Goal: Find specific page/section: Find specific page/section

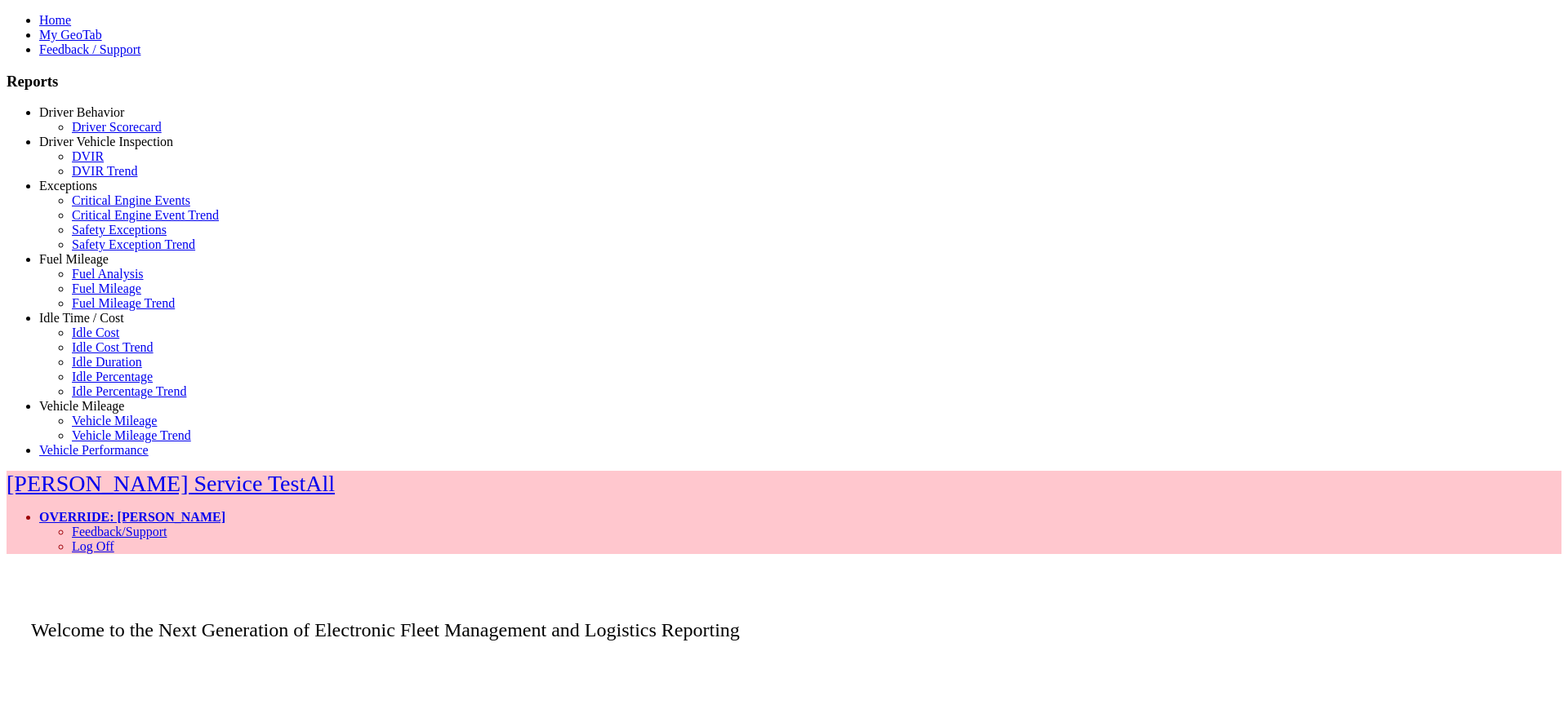
click at [125, 325] on link "Idle Time / Cost" at bounding box center [81, 317] width 85 height 14
click at [115, 398] on link "Idle Percentage Trend" at bounding box center [129, 391] width 114 height 14
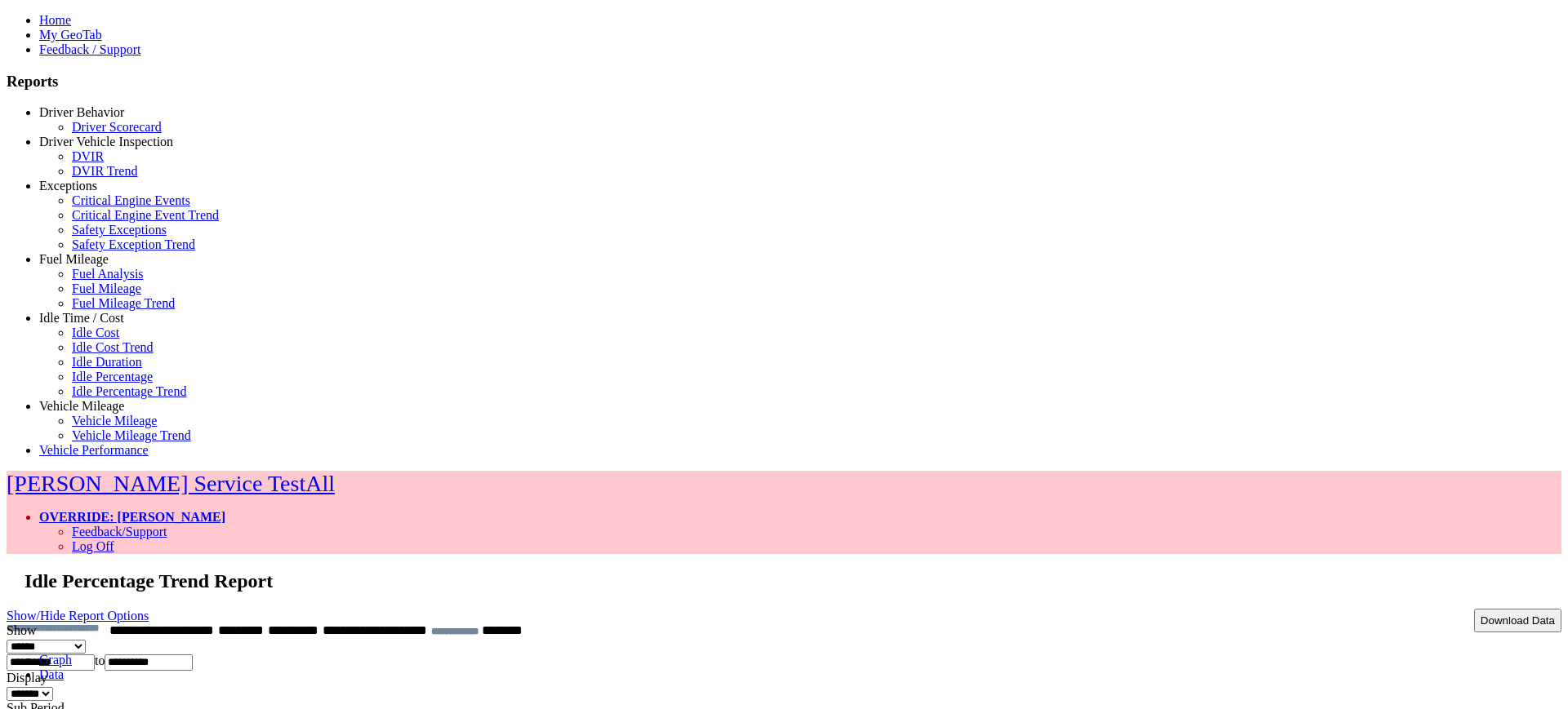
click at [64, 668] on link "Data" at bounding box center [51, 674] width 25 height 14
click at [72, 653] on link "Graph" at bounding box center [54, 659] width 32 height 14
click at [799, 653] on ul "Graph Data" at bounding box center [784, 668] width 1555 height 30
